Goal: Task Accomplishment & Management: Manage account settings

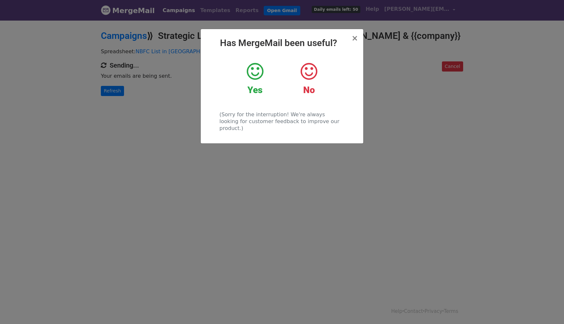
click at [315, 75] on icon at bounding box center [309, 72] width 17 height 20
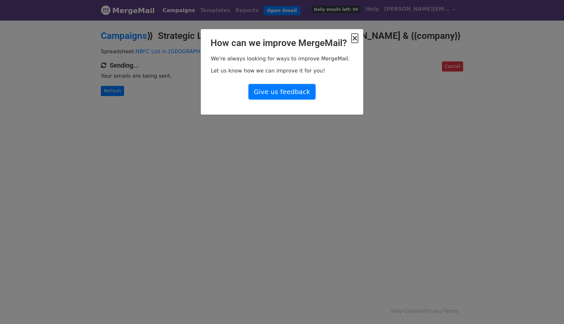
click at [357, 38] on span "×" at bounding box center [355, 38] width 7 height 9
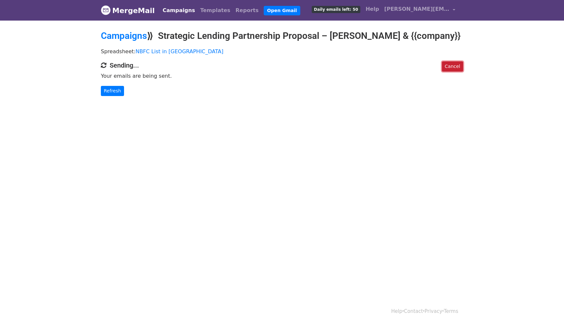
click at [458, 64] on link "Cancel" at bounding box center [452, 66] width 21 height 10
click at [172, 14] on link "Campaigns" at bounding box center [179, 10] width 38 height 13
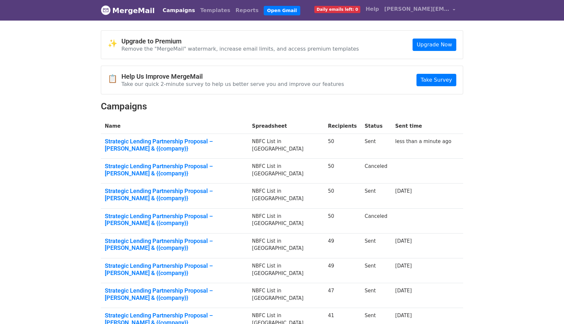
click at [346, 10] on span "Daily emails left: 0" at bounding box center [338, 9] width 46 height 7
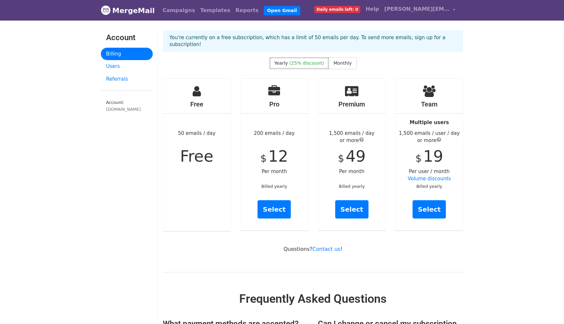
drag, startPoint x: 182, startPoint y: 156, endPoint x: 208, endPoint y: 158, distance: 26.8
click at [208, 158] on div "Free 50 emails / day Free" at bounding box center [197, 155] width 68 height 152
click at [107, 12] on img at bounding box center [106, 10] width 10 height 10
